Goal: Transaction & Acquisition: Obtain resource

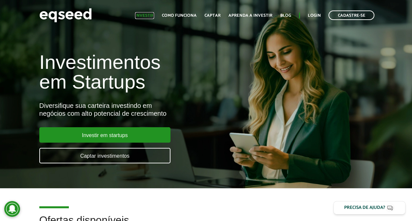
click at [154, 16] on link "Investir" at bounding box center [144, 15] width 19 height 4
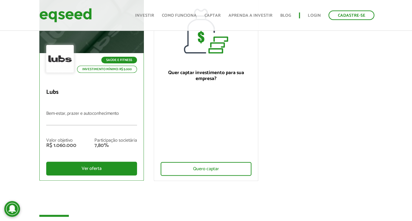
scroll to position [98, 0]
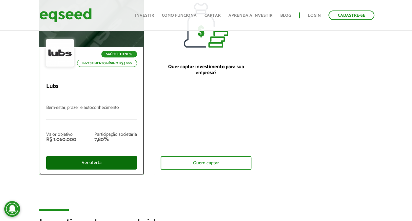
click at [93, 162] on div "Ver oferta" at bounding box center [91, 163] width 91 height 14
